Goal: Task Accomplishment & Management: Complete application form

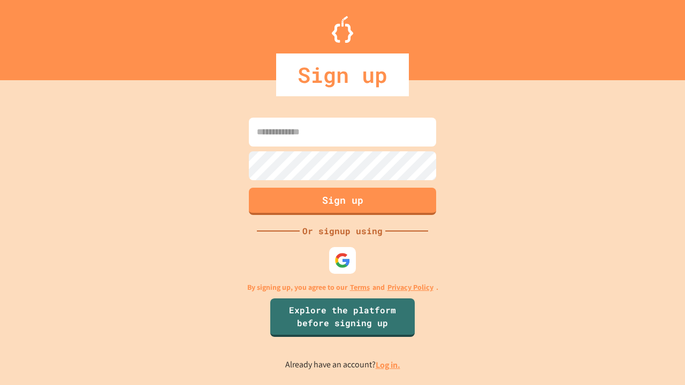
click at [389, 365] on link "Log in." at bounding box center [388, 365] width 25 height 11
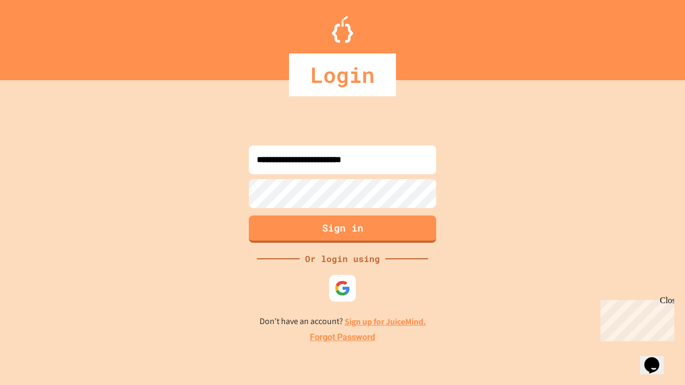
type input "**********"
